Goal: Task Accomplishment & Management: Use online tool/utility

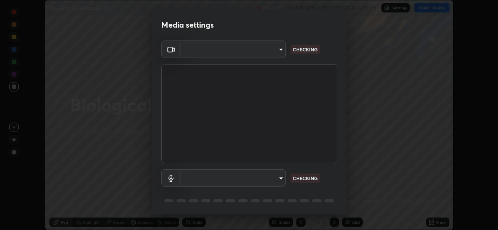
scroll to position [230, 498]
type input "8c17a5d152d90efee16c6d0123f72e1c8e3faabb66c5818a7671abbc9a97bc9a"
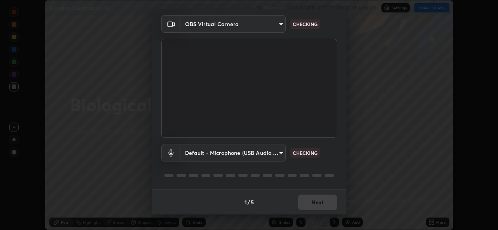
click at [278, 153] on body "Erase all Biological Classification - 10 Recording WAS SCHEDULED TO START AT 4:…" at bounding box center [249, 115] width 498 height 230
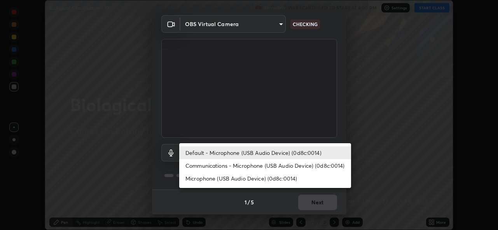
click at [270, 165] on li "Communications - Microphone (USB Audio Device) (0d8c:0014)" at bounding box center [265, 165] width 172 height 13
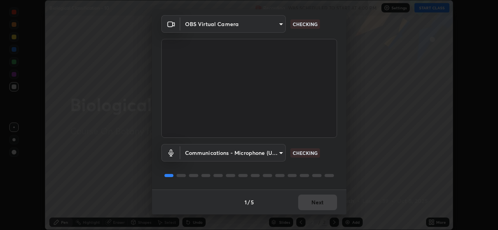
click at [278, 153] on body "Erase all Biological Classification - 10 Recording WAS SCHEDULED TO START AT 4:…" at bounding box center [249, 115] width 498 height 230
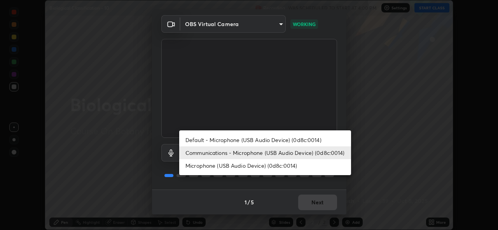
click at [278, 139] on li "Default - Microphone (USB Audio Device) (0d8c:0014)" at bounding box center [265, 139] width 172 height 13
type input "default"
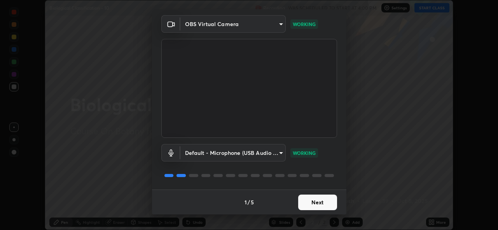
click at [313, 201] on button "Next" at bounding box center [317, 202] width 39 height 16
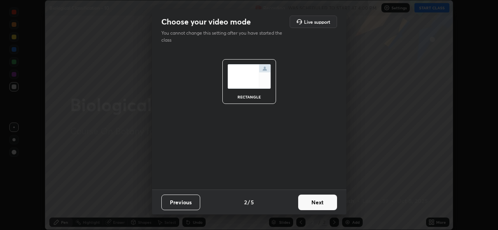
click at [315, 199] on button "Next" at bounding box center [317, 202] width 39 height 16
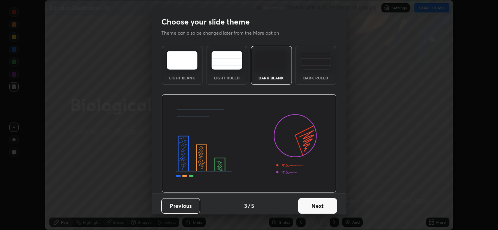
click at [318, 203] on button "Next" at bounding box center [317, 206] width 39 height 16
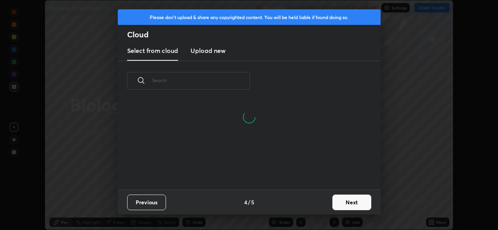
click at [346, 199] on button "Next" at bounding box center [352, 202] width 39 height 16
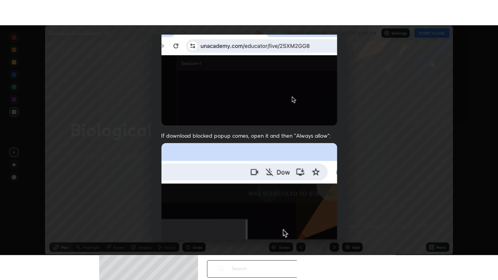
scroll to position [184, 0]
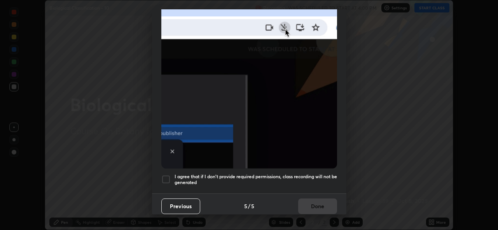
click at [165, 175] on div at bounding box center [165, 179] width 9 height 9
click at [310, 200] on button "Done" at bounding box center [317, 206] width 39 height 16
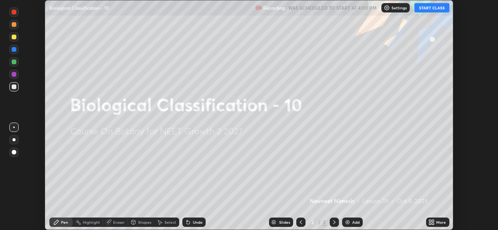
click at [431, 221] on icon at bounding box center [430, 221] width 2 height 2
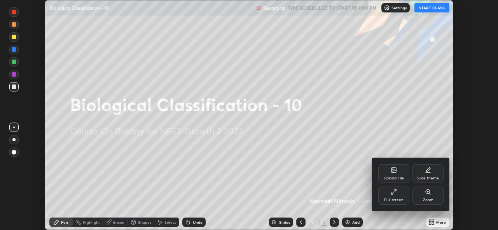
click at [392, 191] on icon at bounding box center [394, 192] width 6 height 6
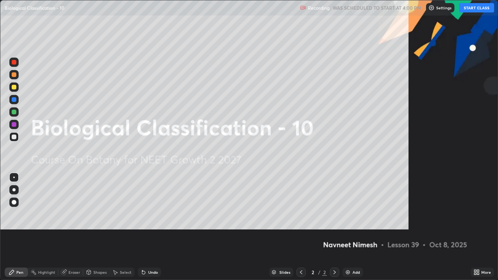
scroll to position [280, 498]
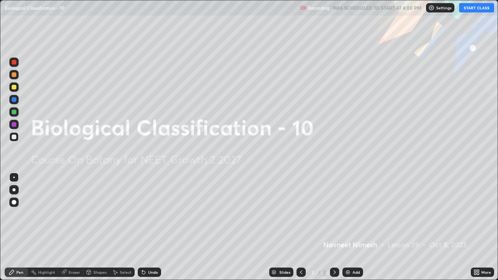
click at [469, 10] on button "START CLASS" at bounding box center [476, 7] width 35 height 9
click at [350, 229] on div "Add" at bounding box center [352, 272] width 21 height 9
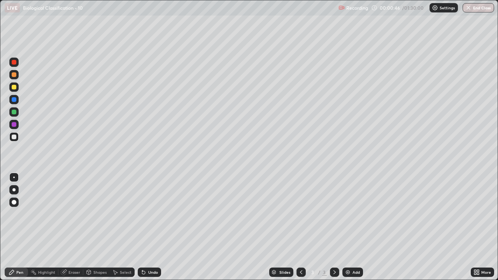
click at [14, 75] on div at bounding box center [14, 74] width 5 height 5
click at [146, 229] on div "Undo" at bounding box center [149, 272] width 23 height 9
click at [14, 202] on div at bounding box center [14, 202] width 5 height 5
click at [16, 139] on div at bounding box center [13, 136] width 9 height 9
click at [15, 137] on div at bounding box center [14, 137] width 5 height 5
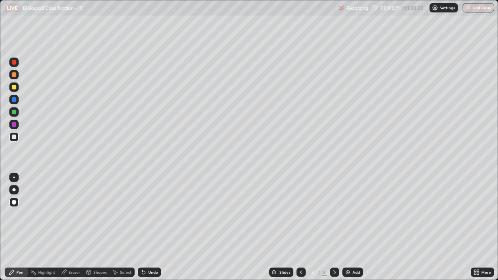
click at [14, 136] on div at bounding box center [14, 137] width 5 height 5
click at [140, 229] on icon at bounding box center [143, 272] width 6 height 6
click at [143, 229] on icon at bounding box center [143, 272] width 3 height 3
click at [350, 229] on div "Add" at bounding box center [352, 272] width 21 height 9
click at [13, 87] on div at bounding box center [14, 87] width 5 height 5
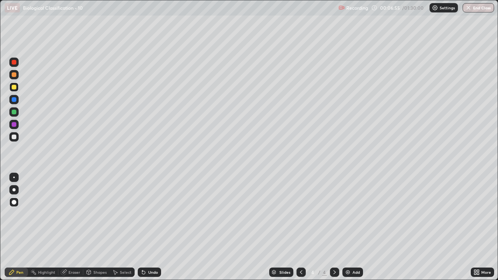
click at [14, 74] on div at bounding box center [14, 74] width 5 height 5
click at [144, 229] on icon at bounding box center [143, 272] width 6 height 6
click at [143, 229] on icon at bounding box center [143, 272] width 3 height 3
click at [144, 229] on icon at bounding box center [143, 272] width 3 height 3
click at [14, 137] on div at bounding box center [14, 137] width 5 height 5
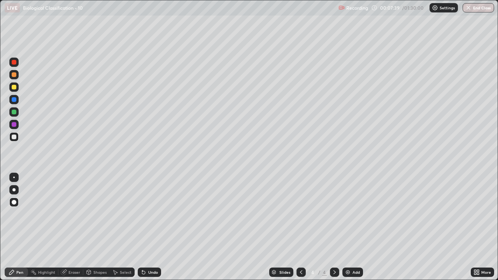
click at [14, 75] on div at bounding box center [14, 74] width 5 height 5
click at [72, 229] on div "Eraser" at bounding box center [74, 272] width 12 height 4
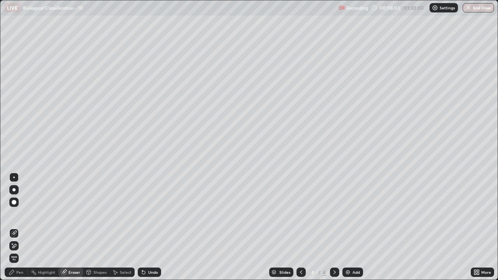
click at [14, 229] on icon at bounding box center [14, 233] width 6 height 6
click at [22, 229] on div "Pen" at bounding box center [19, 272] width 7 height 4
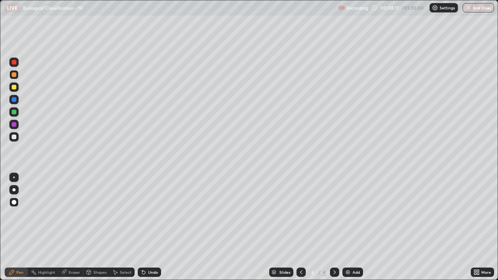
click at [14, 113] on div at bounding box center [14, 112] width 5 height 5
click at [18, 137] on div at bounding box center [13, 136] width 9 height 9
click at [13, 76] on div at bounding box center [14, 74] width 5 height 5
click at [142, 229] on icon at bounding box center [143, 272] width 3 height 3
click at [142, 229] on icon at bounding box center [142, 270] width 1 height 1
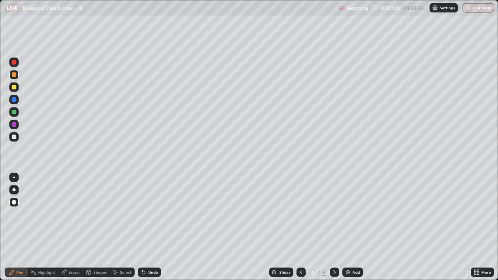
click at [12, 137] on div at bounding box center [14, 137] width 5 height 5
click at [15, 75] on div at bounding box center [14, 74] width 5 height 5
click at [142, 229] on icon at bounding box center [143, 272] width 3 height 3
click at [143, 229] on icon at bounding box center [143, 272] width 6 height 6
click at [142, 229] on icon at bounding box center [143, 272] width 3 height 3
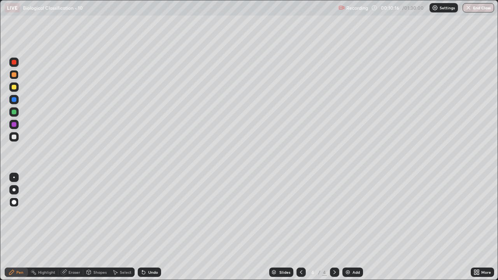
click at [12, 138] on div at bounding box center [14, 137] width 5 height 5
click at [15, 74] on div at bounding box center [14, 74] width 5 height 5
click at [150, 229] on div "Undo" at bounding box center [149, 272] width 23 height 9
click at [15, 123] on div at bounding box center [14, 124] width 5 height 5
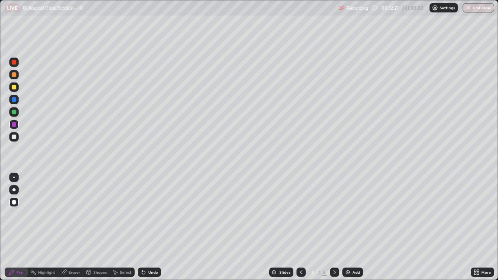
click at [13, 114] on div at bounding box center [14, 112] width 5 height 5
click at [14, 75] on div at bounding box center [14, 74] width 5 height 5
click at [12, 125] on div at bounding box center [14, 124] width 5 height 5
click at [13, 100] on div at bounding box center [14, 99] width 5 height 5
click at [14, 112] on div at bounding box center [14, 112] width 5 height 5
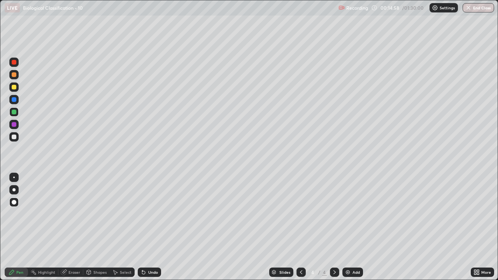
click at [14, 124] on div at bounding box center [14, 124] width 5 height 5
click at [148, 229] on div "Undo" at bounding box center [153, 272] width 10 height 4
click at [15, 76] on div at bounding box center [14, 74] width 5 height 5
click at [15, 88] on div at bounding box center [14, 87] width 5 height 5
click at [15, 137] on div at bounding box center [14, 137] width 5 height 5
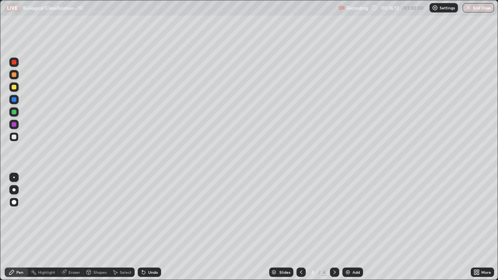
click at [146, 229] on div "Undo" at bounding box center [149, 272] width 23 height 9
click at [15, 124] on div at bounding box center [14, 124] width 5 height 5
click at [17, 75] on div at bounding box center [13, 74] width 9 height 9
click at [146, 229] on div "Undo" at bounding box center [149, 272] width 23 height 9
click at [16, 89] on div at bounding box center [13, 86] width 9 height 9
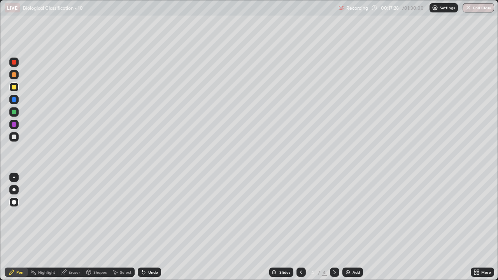
click at [14, 88] on div at bounding box center [14, 87] width 5 height 5
click at [14, 138] on div at bounding box center [14, 137] width 5 height 5
click at [13, 75] on div at bounding box center [14, 74] width 5 height 5
click at [349, 229] on img at bounding box center [348, 272] width 6 height 6
click at [15, 101] on div at bounding box center [14, 99] width 5 height 5
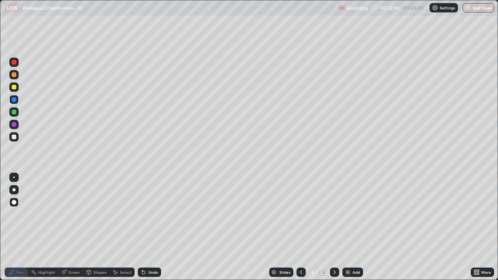
click at [14, 137] on div at bounding box center [14, 137] width 5 height 5
click at [16, 88] on div at bounding box center [14, 87] width 5 height 5
click at [14, 137] on div at bounding box center [14, 137] width 5 height 5
click at [14, 87] on div at bounding box center [14, 87] width 5 height 5
click at [17, 137] on div at bounding box center [13, 136] width 9 height 9
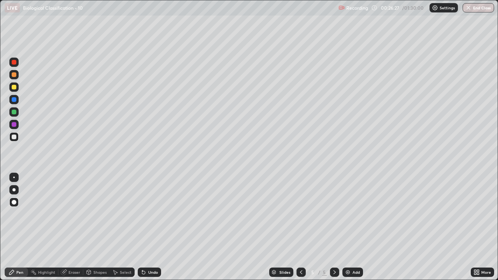
click at [13, 89] on div at bounding box center [14, 87] width 5 height 5
click at [15, 137] on div at bounding box center [14, 137] width 5 height 5
click at [14, 88] on div at bounding box center [14, 87] width 5 height 5
click at [142, 229] on icon at bounding box center [143, 272] width 3 height 3
click at [142, 229] on icon at bounding box center [142, 270] width 1 height 1
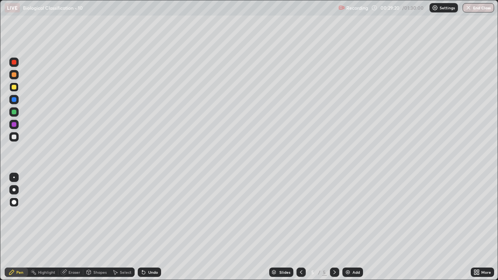
click at [142, 229] on icon at bounding box center [142, 270] width 1 height 1
click at [140, 229] on icon at bounding box center [143, 272] width 6 height 6
click at [142, 229] on icon at bounding box center [142, 270] width 1 height 1
click at [140, 229] on icon at bounding box center [143, 272] width 6 height 6
click at [14, 137] on div at bounding box center [14, 137] width 5 height 5
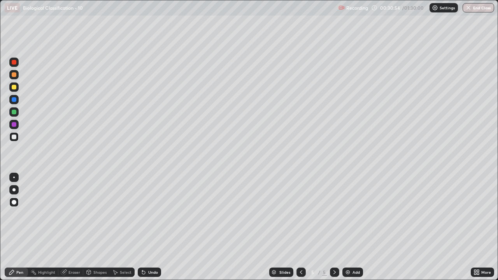
click at [14, 137] on div at bounding box center [14, 137] width 5 height 5
click at [13, 88] on div at bounding box center [14, 87] width 5 height 5
click at [17, 138] on div at bounding box center [13, 136] width 9 height 9
click at [14, 77] on div at bounding box center [14, 74] width 5 height 5
click at [16, 91] on div at bounding box center [13, 86] width 9 height 9
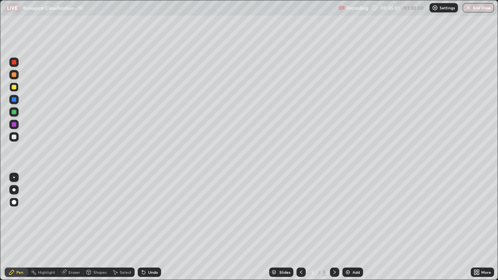
click at [354, 229] on div "Add" at bounding box center [355, 272] width 7 height 4
click at [14, 137] on div at bounding box center [14, 137] width 5 height 5
click at [13, 88] on div at bounding box center [14, 87] width 5 height 5
click at [14, 102] on div at bounding box center [13, 99] width 9 height 9
click at [16, 137] on div at bounding box center [14, 137] width 5 height 5
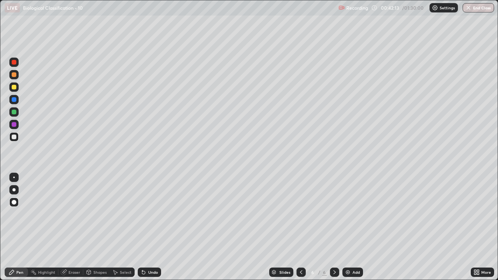
click at [350, 229] on div "Add" at bounding box center [352, 272] width 21 height 9
click at [15, 75] on div at bounding box center [14, 74] width 5 height 5
click at [15, 135] on div at bounding box center [14, 137] width 5 height 5
click at [142, 229] on icon at bounding box center [142, 270] width 1 height 1
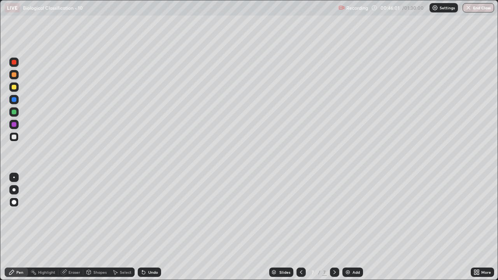
click at [15, 101] on div at bounding box center [14, 99] width 5 height 5
click at [145, 229] on div "Undo" at bounding box center [149, 272] width 23 height 9
click at [142, 229] on icon at bounding box center [142, 270] width 1 height 1
click at [14, 137] on div at bounding box center [14, 137] width 5 height 5
click at [70, 229] on div "Eraser" at bounding box center [70, 272] width 25 height 9
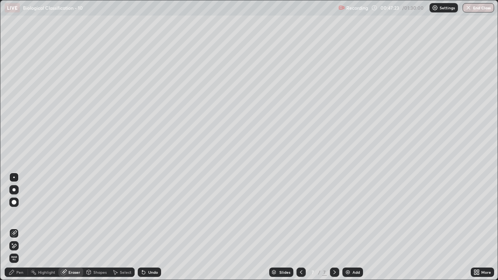
click at [15, 229] on icon at bounding box center [14, 246] width 6 height 7
click at [18, 229] on div "Pen" at bounding box center [19, 272] width 7 height 4
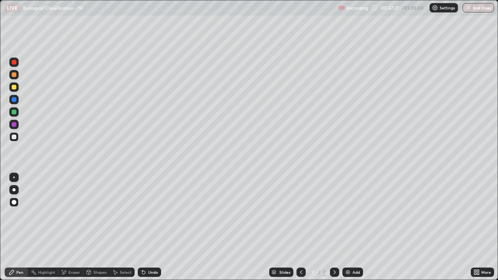
click at [15, 137] on div at bounding box center [14, 137] width 5 height 5
click at [149, 229] on div "Undo" at bounding box center [153, 272] width 10 height 4
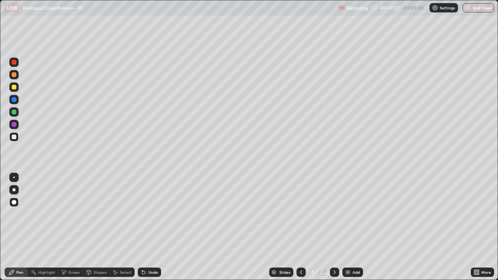
click at [149, 229] on div "Undo" at bounding box center [153, 272] width 10 height 4
click at [151, 229] on div "Undo" at bounding box center [149, 272] width 23 height 9
click at [147, 229] on div "Undo" at bounding box center [149, 272] width 23 height 9
click at [149, 229] on div "Undo" at bounding box center [149, 272] width 23 height 9
click at [147, 229] on div "Undo" at bounding box center [149, 272] width 23 height 9
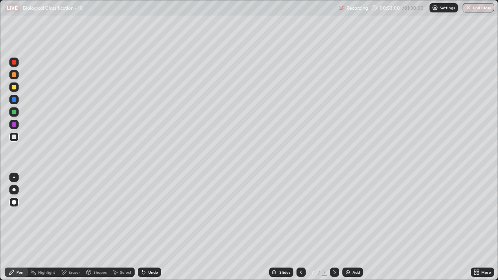
click at [348, 229] on img at bounding box center [348, 272] width 6 height 6
click at [13, 75] on div at bounding box center [14, 74] width 5 height 5
click at [16, 88] on div at bounding box center [14, 87] width 5 height 5
click at [14, 100] on div at bounding box center [14, 99] width 5 height 5
click at [14, 137] on div at bounding box center [14, 137] width 5 height 5
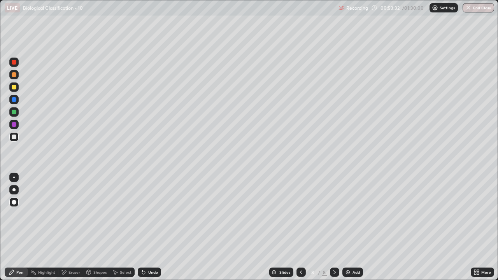
click at [16, 88] on div at bounding box center [14, 87] width 5 height 5
click at [15, 135] on div at bounding box center [14, 137] width 5 height 5
click at [142, 229] on icon at bounding box center [142, 270] width 1 height 1
click at [149, 229] on div "Undo" at bounding box center [149, 272] width 23 height 9
click at [14, 137] on div at bounding box center [14, 137] width 5 height 5
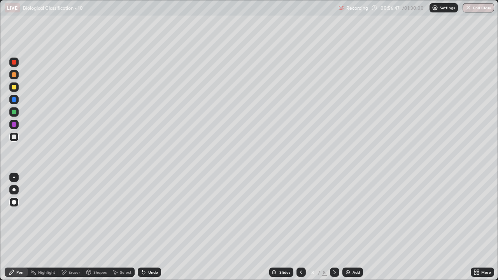
click at [15, 138] on div at bounding box center [14, 137] width 5 height 5
click at [15, 89] on div at bounding box center [14, 87] width 5 height 5
click at [14, 124] on div at bounding box center [14, 124] width 5 height 5
click at [16, 137] on div at bounding box center [14, 137] width 5 height 5
click at [142, 229] on icon at bounding box center [143, 272] width 3 height 3
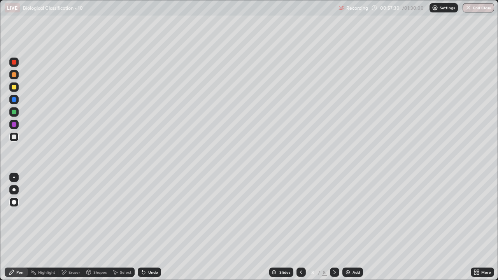
click at [142, 229] on icon at bounding box center [143, 272] width 3 height 3
click at [15, 114] on div at bounding box center [14, 112] width 5 height 5
click at [348, 229] on img at bounding box center [348, 272] width 6 height 6
click at [15, 88] on div at bounding box center [14, 87] width 5 height 5
click at [142, 229] on icon at bounding box center [143, 272] width 3 height 3
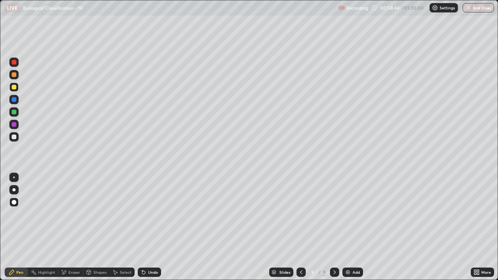
click at [141, 229] on icon at bounding box center [143, 272] width 6 height 6
click at [14, 135] on div at bounding box center [14, 137] width 5 height 5
click at [14, 89] on div at bounding box center [14, 87] width 5 height 5
click at [72, 229] on div "Eraser" at bounding box center [70, 272] width 25 height 9
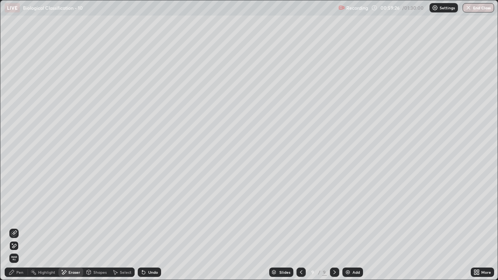
click at [14, 229] on icon at bounding box center [14, 233] width 4 height 4
click at [23, 229] on div "Pen" at bounding box center [19, 272] width 7 height 4
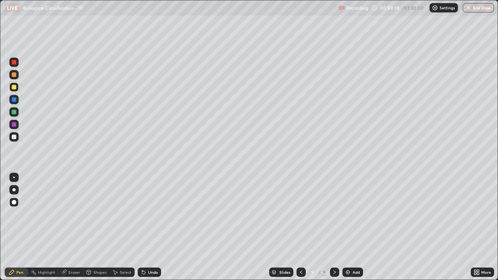
click at [14, 100] on div at bounding box center [14, 99] width 5 height 5
click at [16, 137] on div at bounding box center [14, 137] width 5 height 5
click at [15, 87] on div at bounding box center [14, 87] width 5 height 5
click at [13, 137] on div at bounding box center [14, 137] width 5 height 5
click at [15, 90] on div at bounding box center [13, 86] width 9 height 9
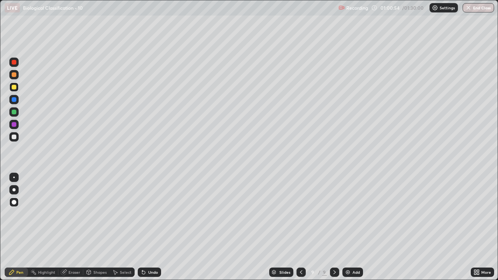
click at [145, 229] on div "Undo" at bounding box center [149, 272] width 23 height 9
click at [147, 229] on div "Undo" at bounding box center [149, 272] width 23 height 9
click at [74, 229] on div "Eraser" at bounding box center [74, 272] width 12 height 4
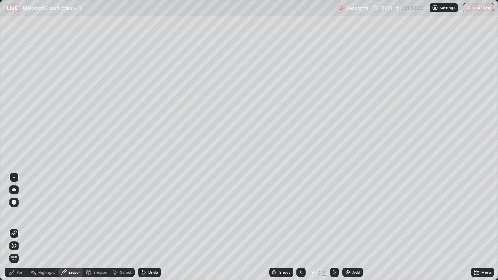
click at [26, 229] on div "Pen" at bounding box center [16, 272] width 23 height 9
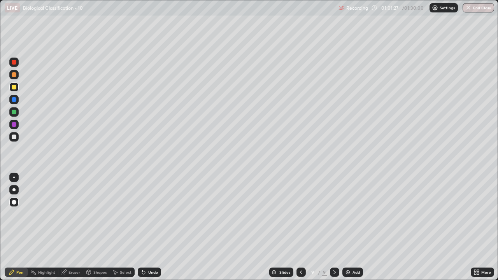
click at [14, 137] on div at bounding box center [14, 137] width 5 height 5
click at [14, 99] on div at bounding box center [14, 99] width 5 height 5
click at [14, 87] on div at bounding box center [14, 87] width 5 height 5
click at [147, 229] on div "Undo" at bounding box center [149, 272] width 23 height 9
click at [14, 124] on div at bounding box center [14, 124] width 5 height 5
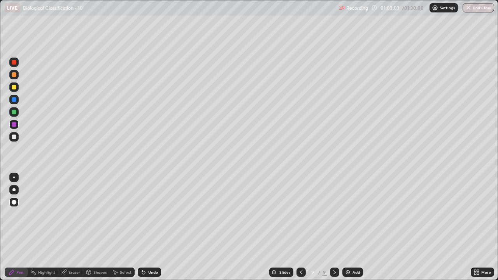
click at [14, 137] on div at bounding box center [14, 137] width 5 height 5
click at [16, 101] on div at bounding box center [14, 99] width 5 height 5
click at [13, 87] on div at bounding box center [14, 87] width 5 height 5
click at [13, 113] on div at bounding box center [14, 112] width 5 height 5
click at [14, 137] on div at bounding box center [14, 137] width 5 height 5
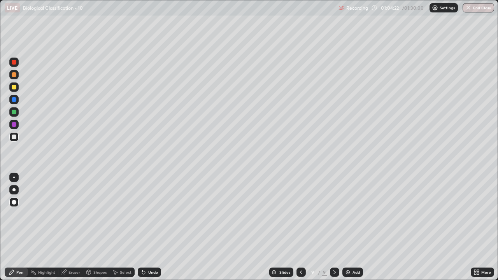
click at [16, 111] on div at bounding box center [14, 112] width 5 height 5
click at [17, 137] on div at bounding box center [13, 136] width 9 height 9
click at [349, 229] on img at bounding box center [348, 272] width 6 height 6
click at [14, 74] on div at bounding box center [14, 74] width 5 height 5
click at [16, 137] on div at bounding box center [14, 137] width 5 height 5
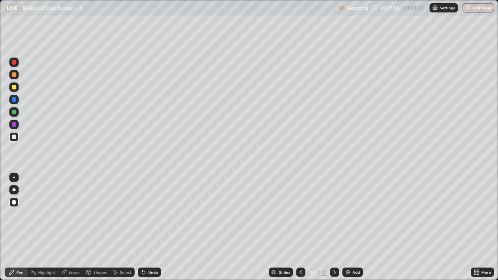
click at [13, 88] on div at bounding box center [14, 87] width 5 height 5
click at [16, 137] on div at bounding box center [14, 137] width 5 height 5
click at [72, 229] on div "Eraser" at bounding box center [74, 272] width 12 height 4
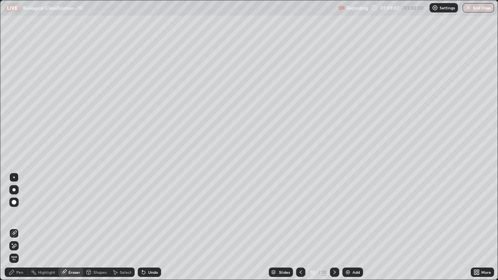
click at [14, 229] on icon at bounding box center [14, 246] width 6 height 7
click at [22, 229] on div "Pen" at bounding box center [16, 272] width 23 height 9
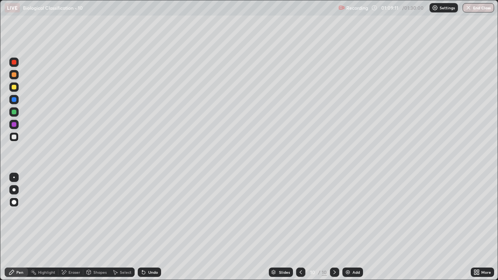
click at [15, 88] on div at bounding box center [14, 87] width 5 height 5
click at [141, 229] on icon at bounding box center [143, 272] width 6 height 6
click at [144, 229] on div "Undo" at bounding box center [149, 272] width 23 height 9
click at [16, 138] on div at bounding box center [14, 137] width 5 height 5
click at [17, 90] on div at bounding box center [13, 86] width 9 height 9
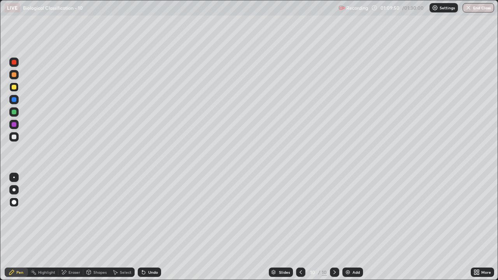
click at [14, 137] on div at bounding box center [14, 137] width 5 height 5
click at [146, 229] on div "Undo" at bounding box center [149, 272] width 23 height 9
click at [150, 229] on div "Undo" at bounding box center [149, 272] width 23 height 9
click at [149, 229] on div "Undo" at bounding box center [153, 272] width 10 height 4
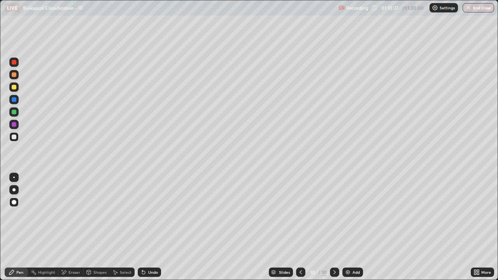
click at [12, 88] on div at bounding box center [14, 87] width 5 height 5
click at [15, 137] on div at bounding box center [14, 137] width 5 height 5
click at [14, 88] on div at bounding box center [14, 87] width 5 height 5
click at [15, 136] on div at bounding box center [14, 137] width 5 height 5
click at [16, 90] on div at bounding box center [13, 86] width 9 height 9
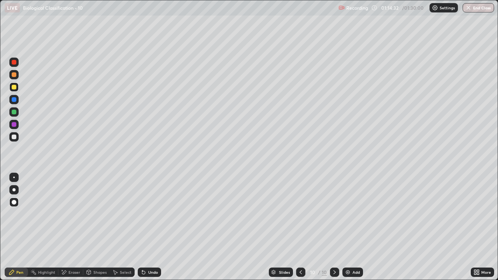
click at [15, 138] on div at bounding box center [14, 137] width 5 height 5
click at [13, 125] on div at bounding box center [14, 124] width 5 height 5
click at [350, 229] on div "Add" at bounding box center [352, 272] width 21 height 9
click at [14, 137] on div at bounding box center [14, 137] width 5 height 5
click at [14, 88] on div at bounding box center [14, 87] width 5 height 5
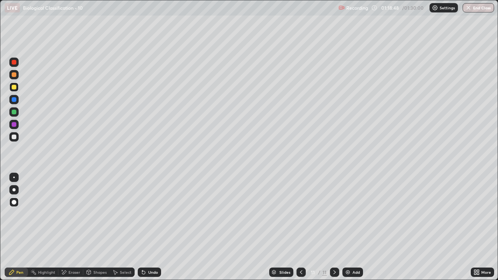
click at [17, 138] on div at bounding box center [13, 136] width 9 height 9
click at [12, 88] on div at bounding box center [14, 87] width 5 height 5
click at [14, 139] on div at bounding box center [14, 137] width 5 height 5
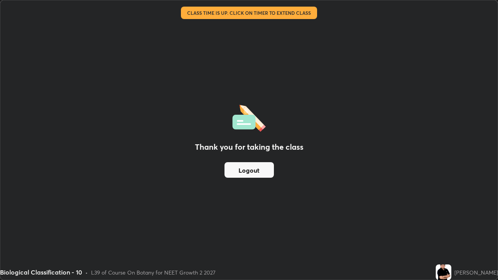
click at [259, 171] on button "Logout" at bounding box center [248, 170] width 49 height 16
